Goal: Information Seeking & Learning: Understand process/instructions

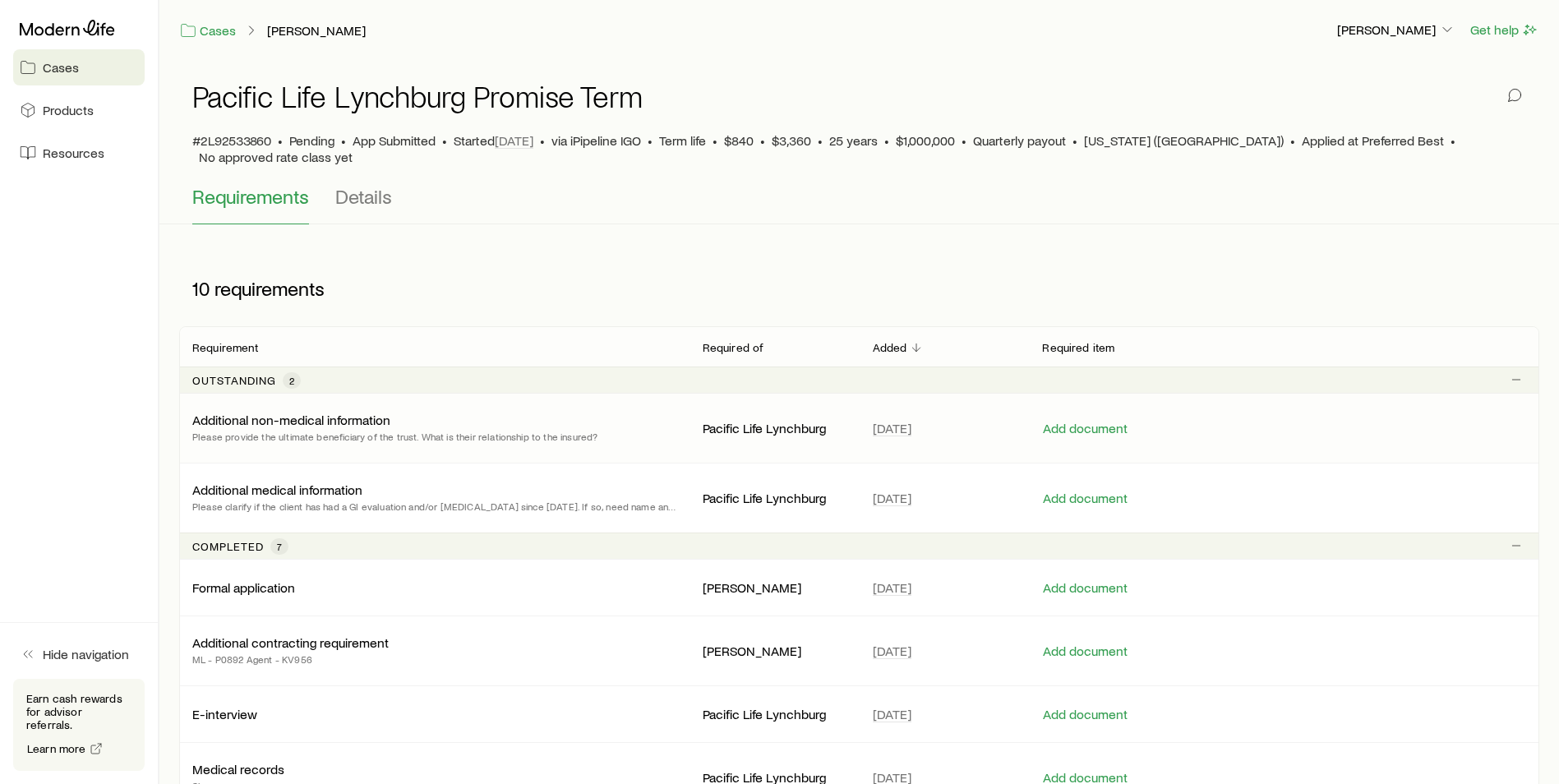
click at [285, 412] on p "Additional non-medical information" at bounding box center [292, 420] width 198 height 17
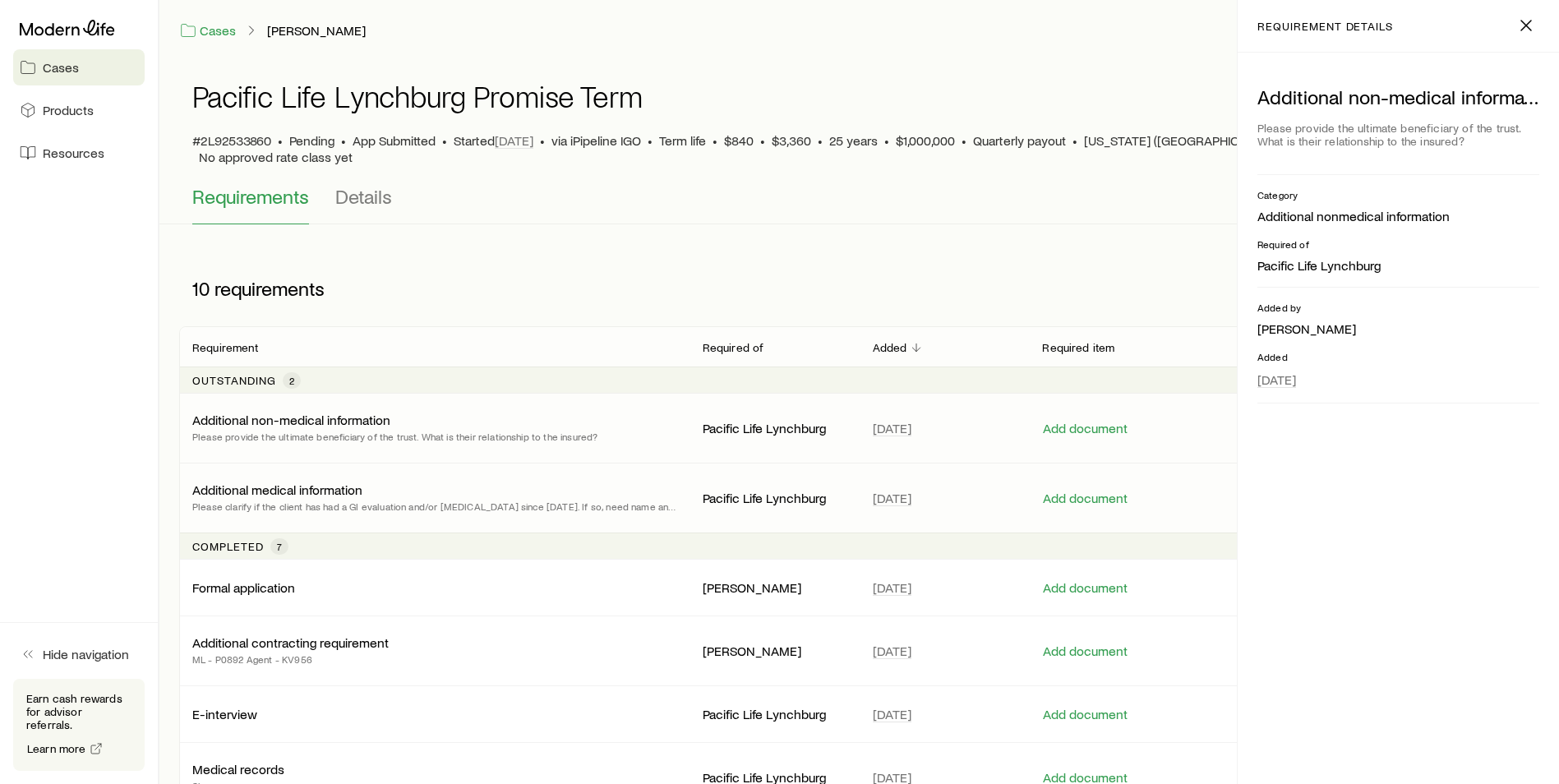
click at [290, 482] on p "Additional medical information" at bounding box center [278, 490] width 170 height 17
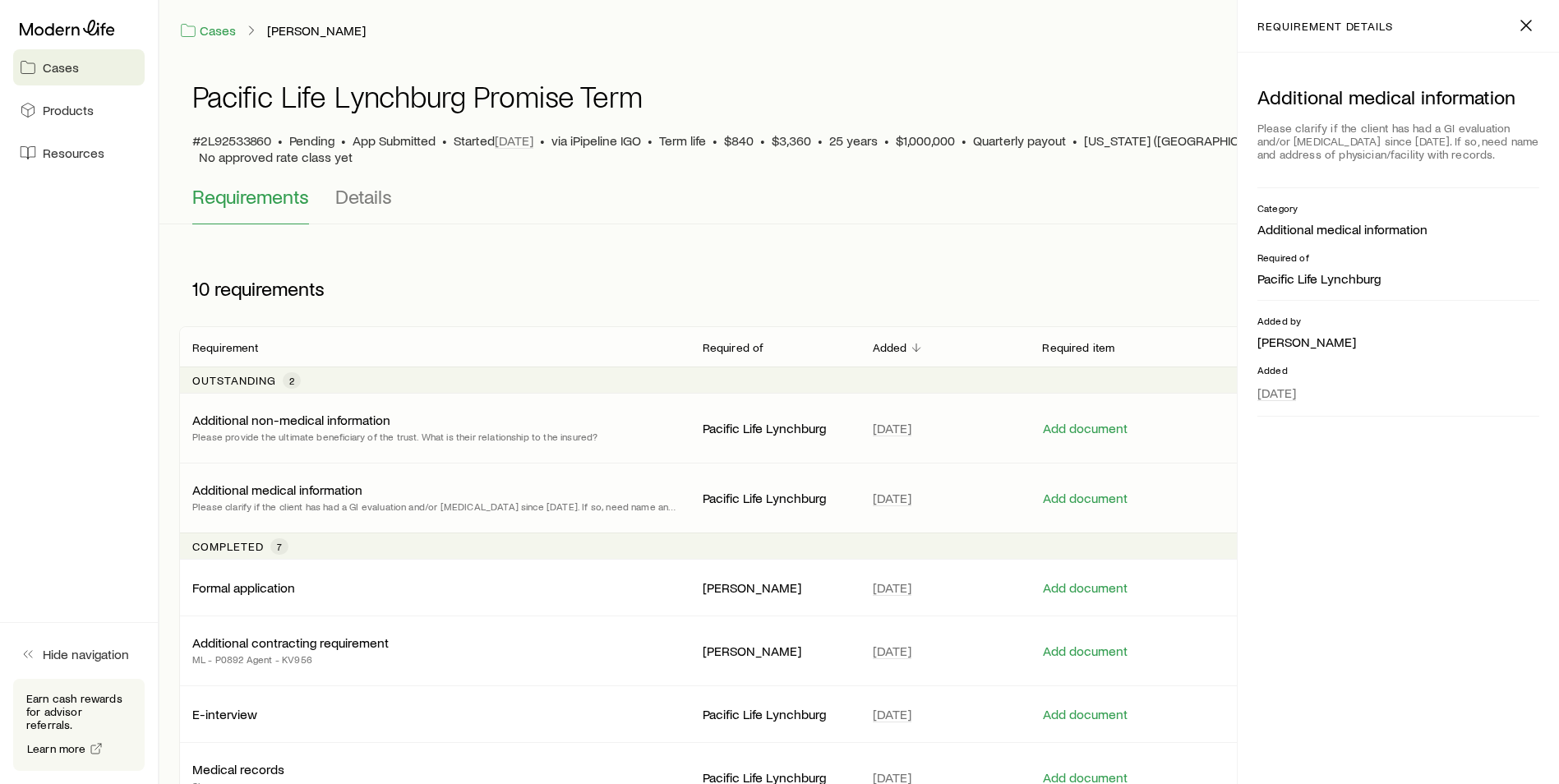
click at [777, 420] on p "Pacific Life Lynchburg" at bounding box center [775, 428] width 144 height 17
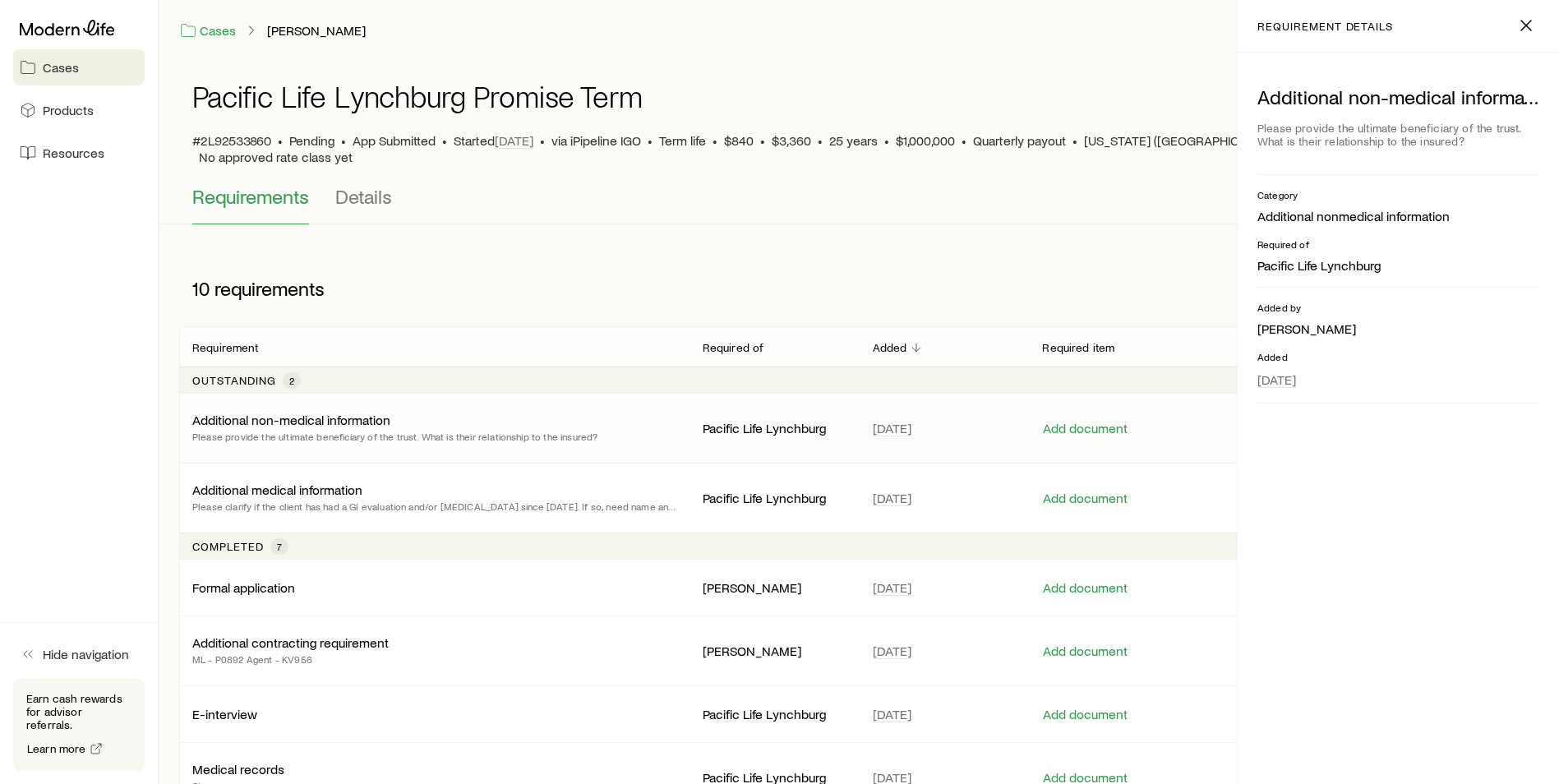
click at [314, 428] on p "Please provide the ultimate beneficiary of the trust. What is their relationshi…" at bounding box center [395, 437] width 405 height 17
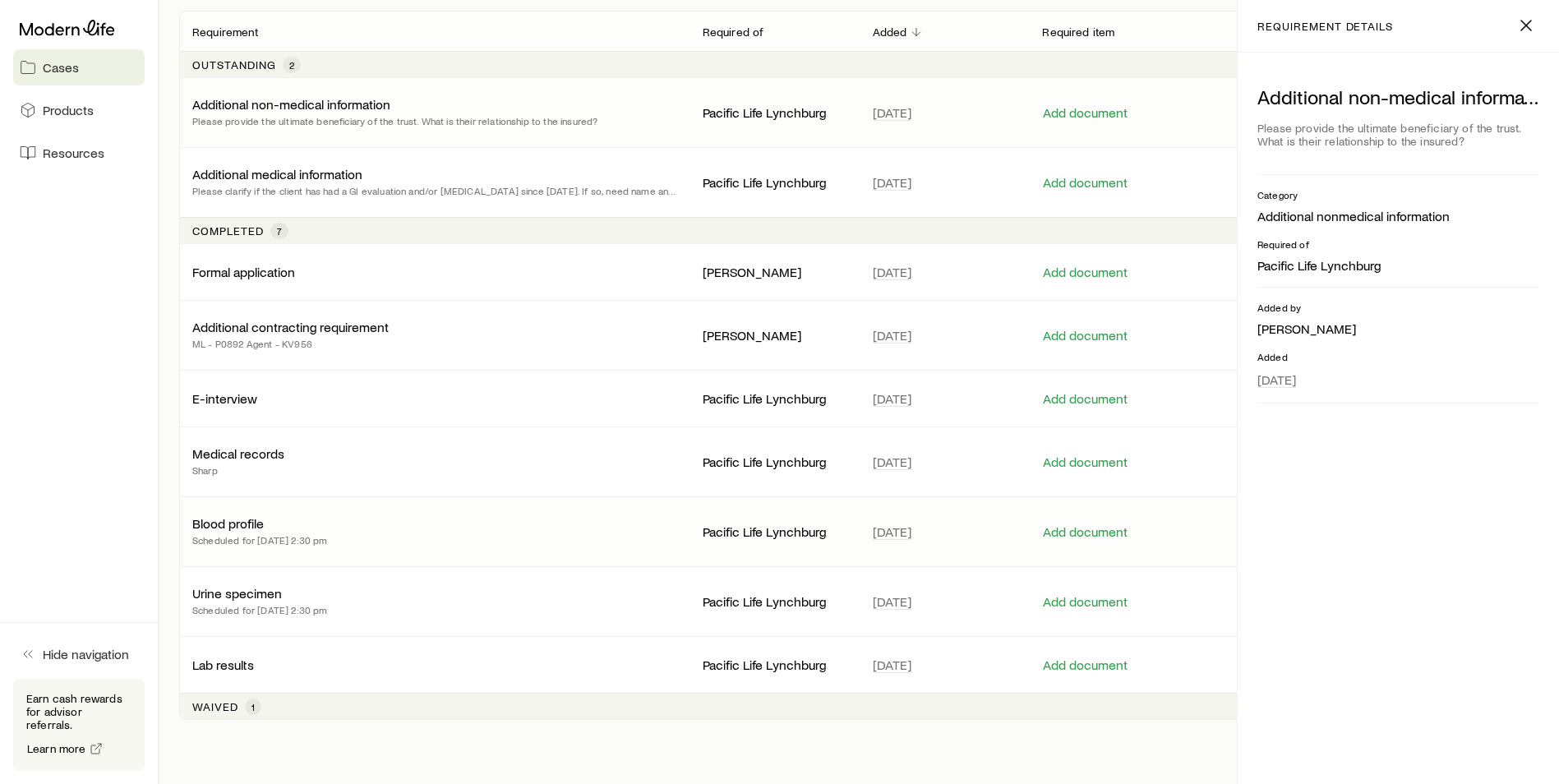
scroll to position [291, 0]
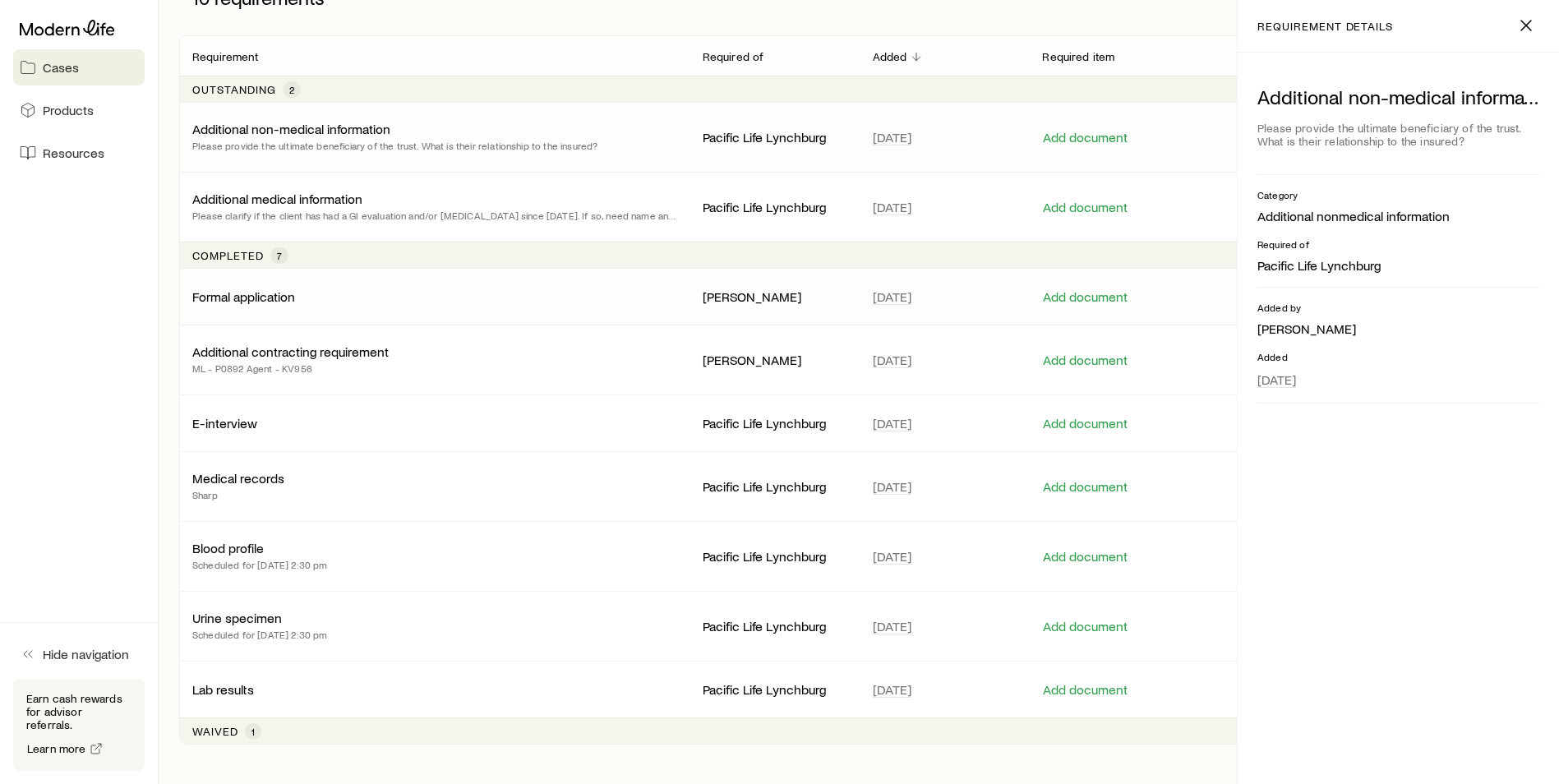
click at [276, 288] on p "Formal application" at bounding box center [244, 297] width 103 height 17
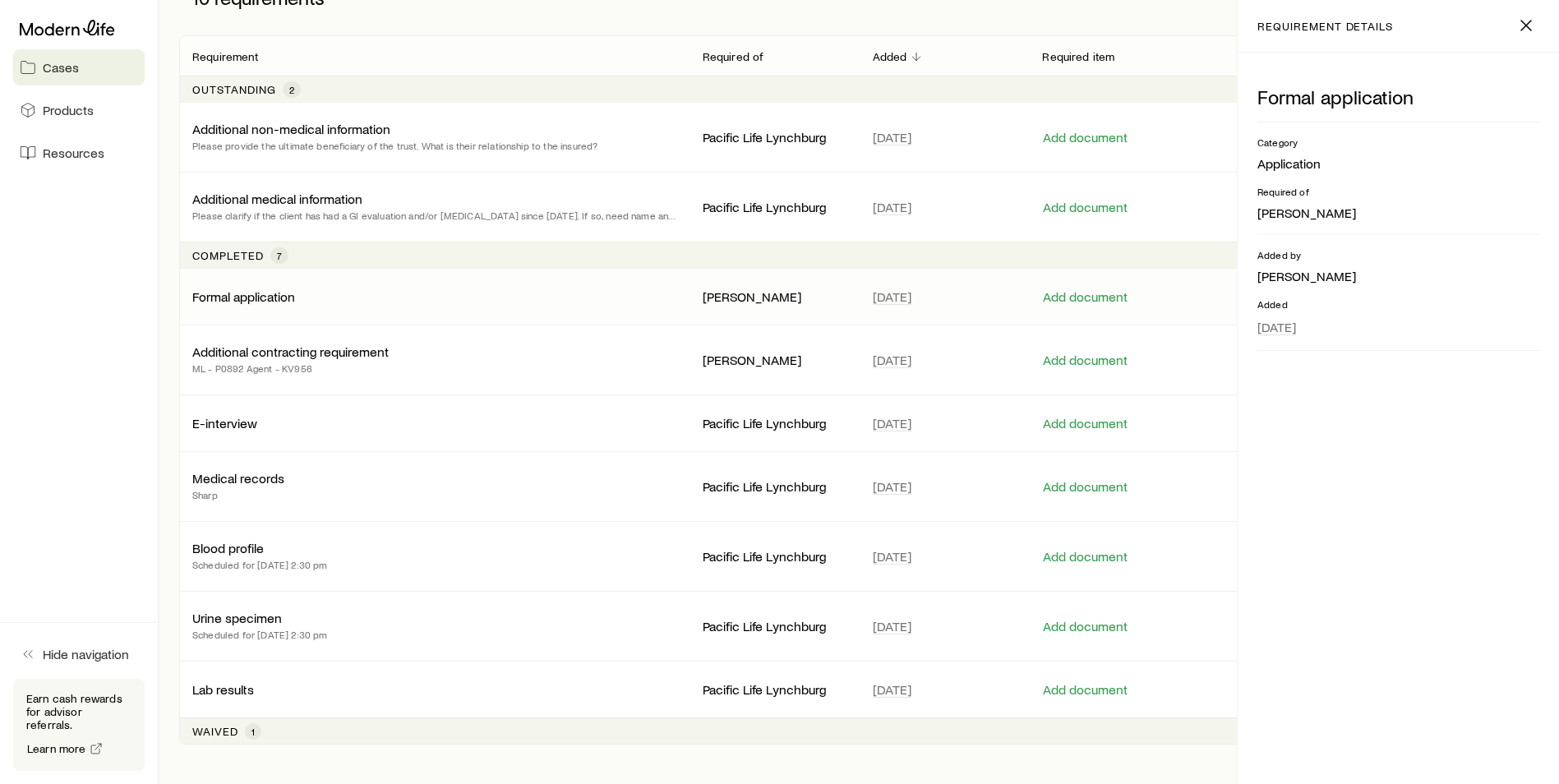
click at [1393, 308] on p "Added" at bounding box center [1398, 304] width 282 height 13
drag, startPoint x: 615, startPoint y: 132, endPoint x: 189, endPoint y: 131, distance: 426.0
click at [189, 131] on div "Additional non-medical information Please provide the ultimate beneficiary of t…" at bounding box center [434, 137] width 511 height 33
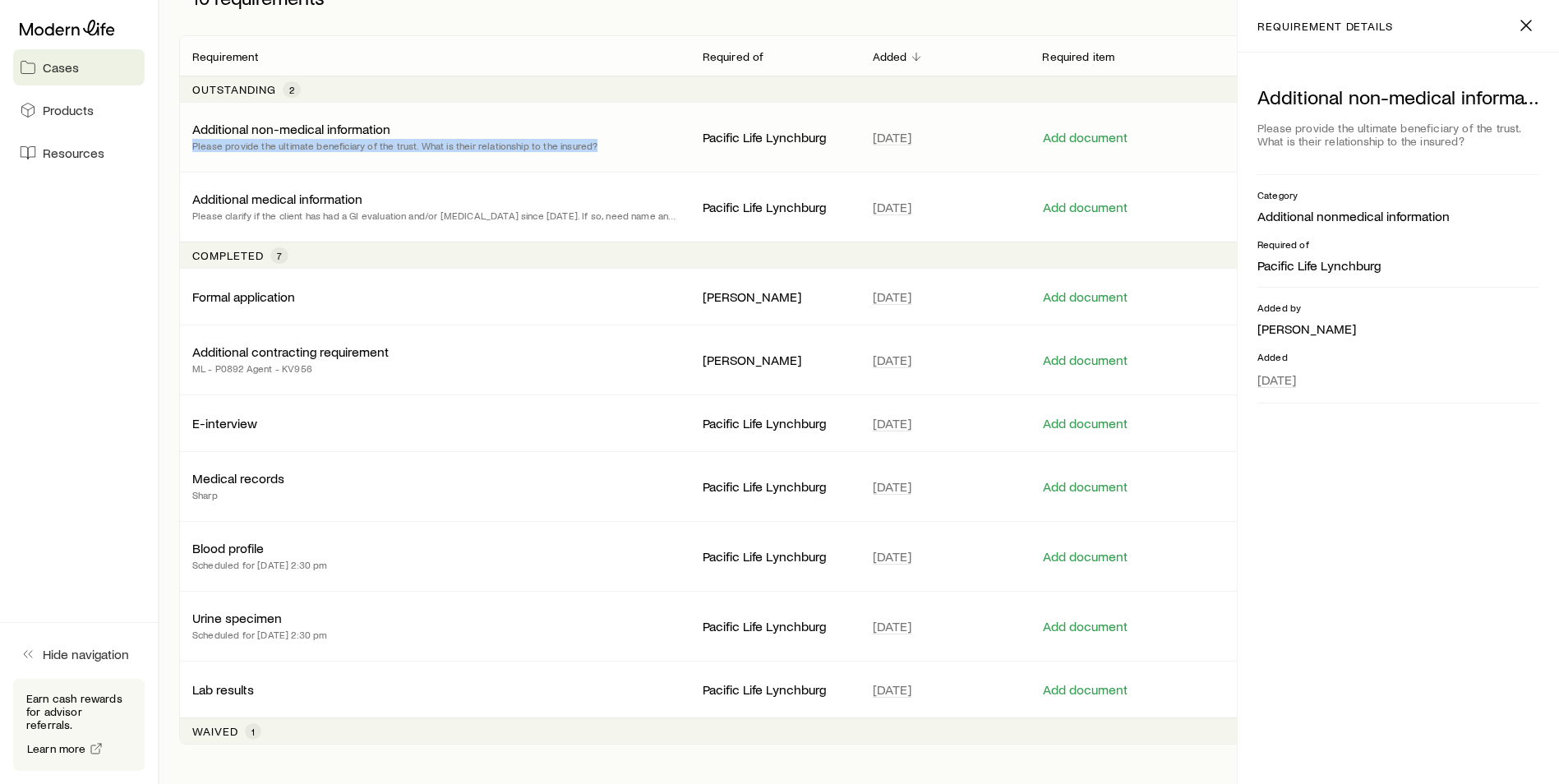
drag, startPoint x: 189, startPoint y: 131, endPoint x: 255, endPoint y: 127, distance: 66.1
copy p "Please provide the ultimate beneficiary of the trust. What is their relationshi…"
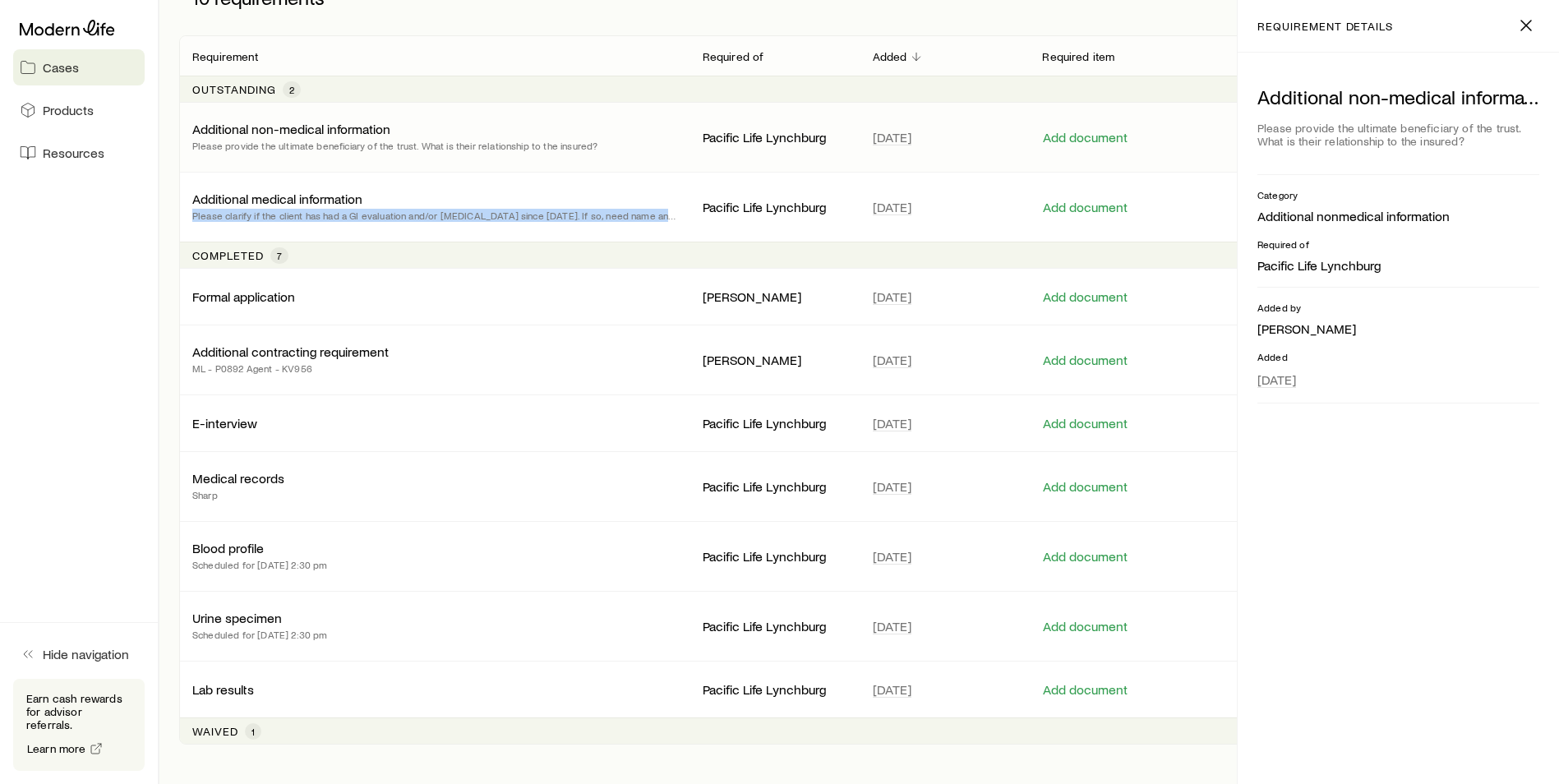
drag, startPoint x: 668, startPoint y: 203, endPoint x: 178, endPoint y: 199, distance: 490.0
click at [178, 199] on div "Pacific Life Lynchburg Promise Term #2L92533860 • Pending • App Submitted • Sta…" at bounding box center [859, 269] width 1400 height 1002
drag, startPoint x: 178, startPoint y: 199, endPoint x: 240, endPoint y: 200, distance: 62.0
copy p "Please clarify if the client has had a GI evaluation and/or flexible sigmoidosc…"
click at [254, 191] on p "Additional medical information" at bounding box center [278, 199] width 170 height 17
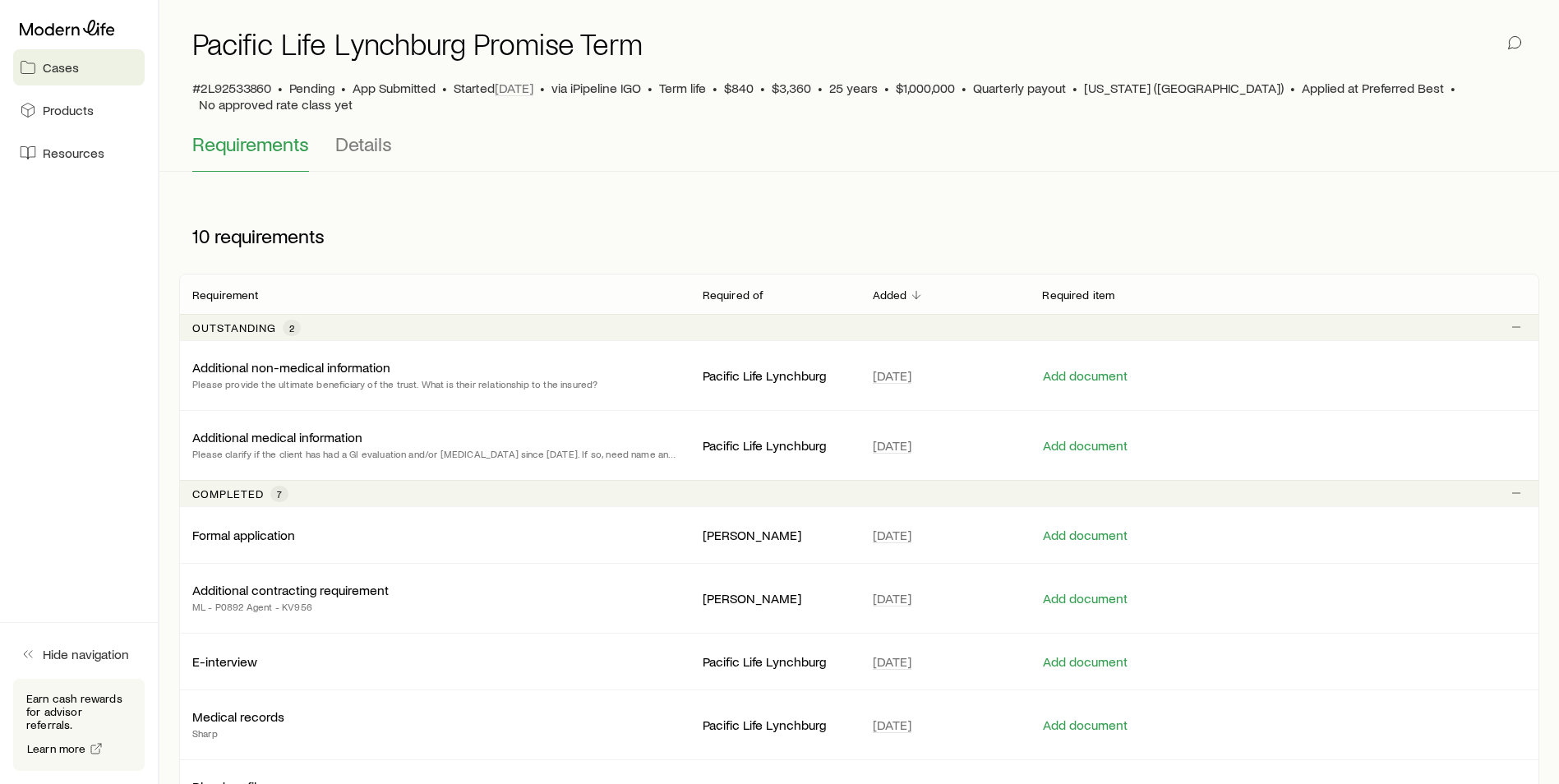
scroll to position [82, 0]
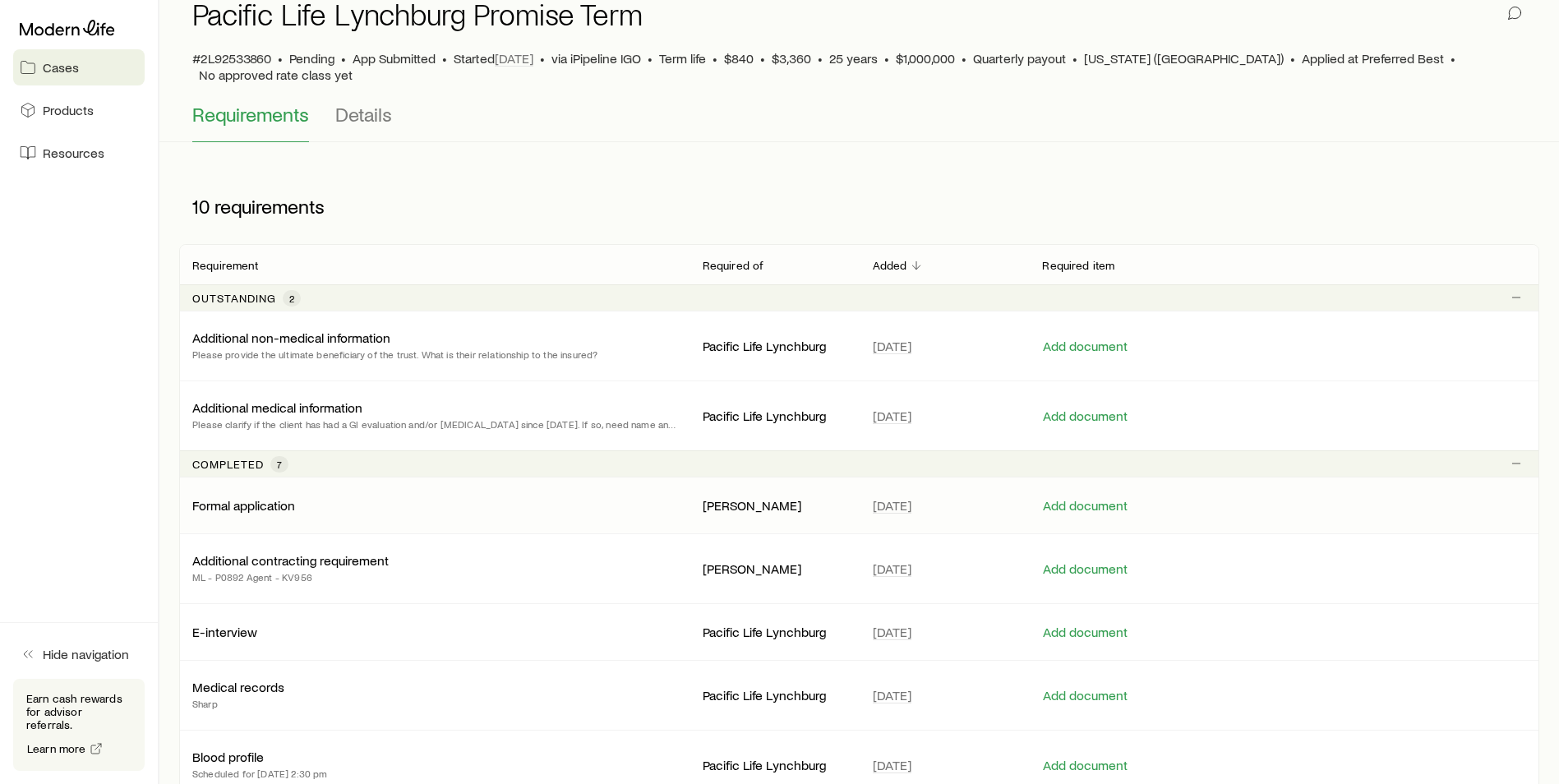
click at [258, 497] on p "Formal application" at bounding box center [244, 505] width 103 height 17
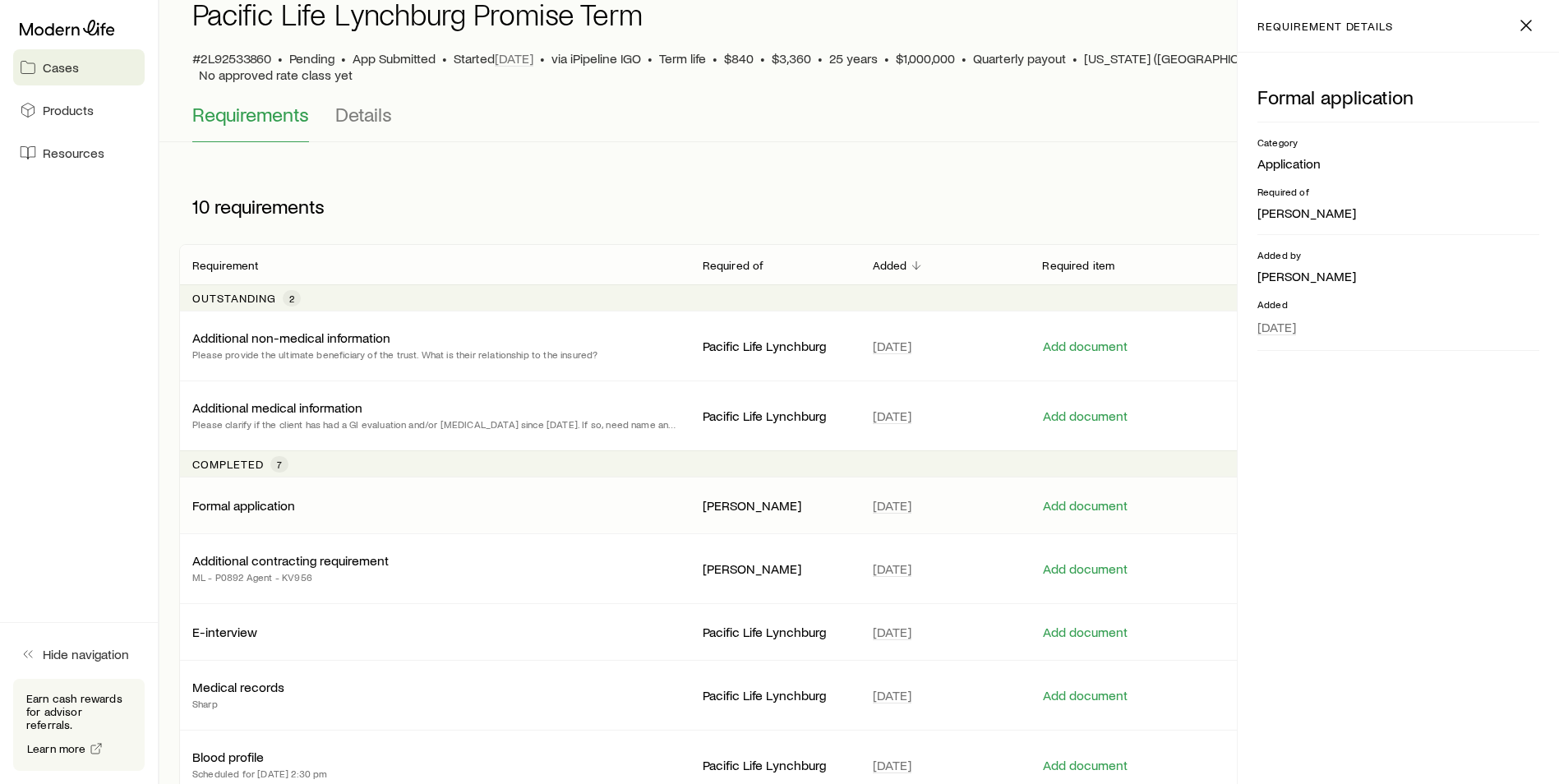
click at [1297, 176] on div "Category Application Required of [PERSON_NAME]" at bounding box center [1398, 185] width 282 height 99
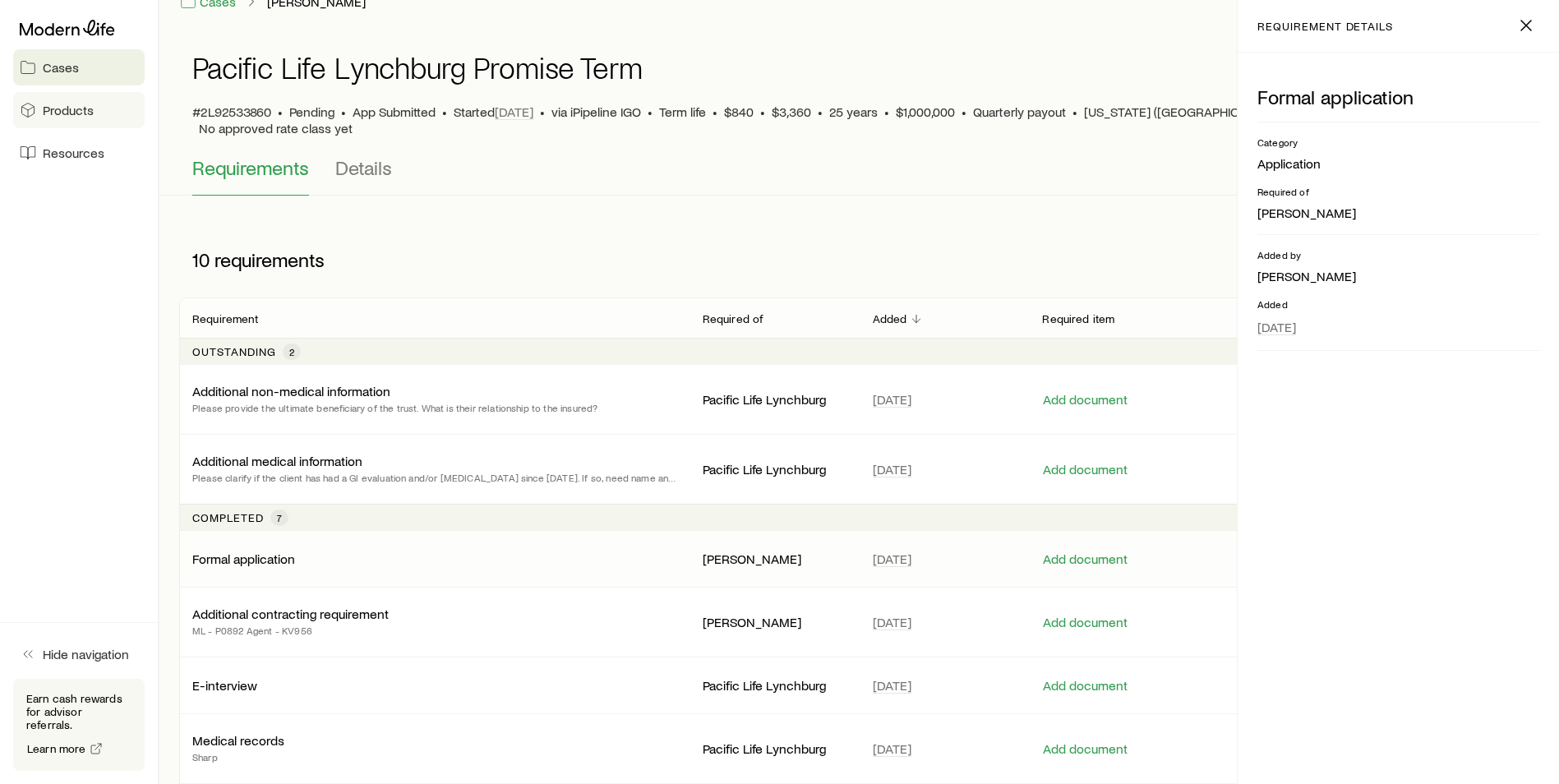
scroll to position [0, 0]
